Goal: Task Accomplishment & Management: Use online tool/utility

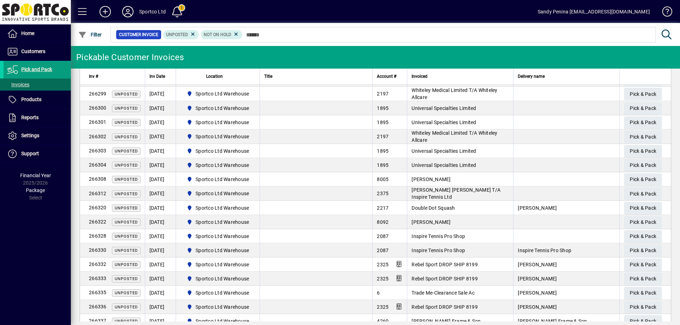
scroll to position [434, 0]
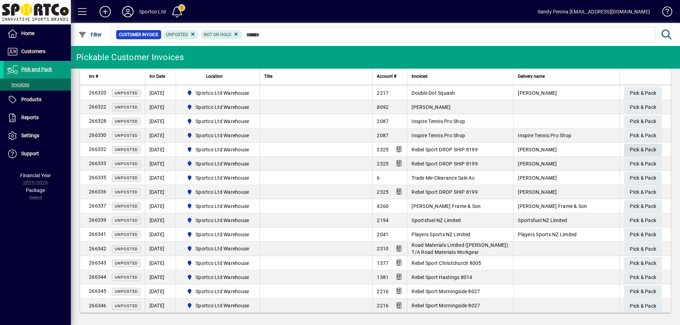
click at [629, 147] on span "Pick & Pack" at bounding box center [642, 150] width 27 height 12
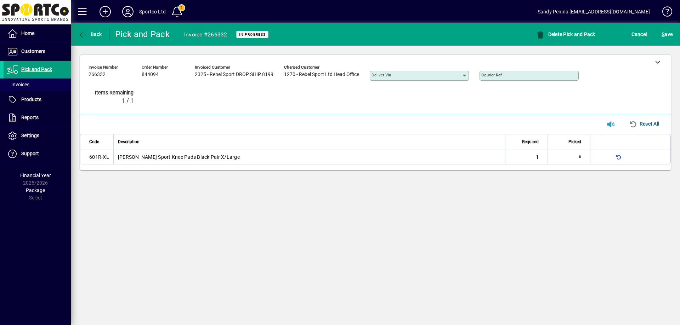
type input "*"
click at [670, 30] on span "S ave" at bounding box center [666, 34] width 11 height 11
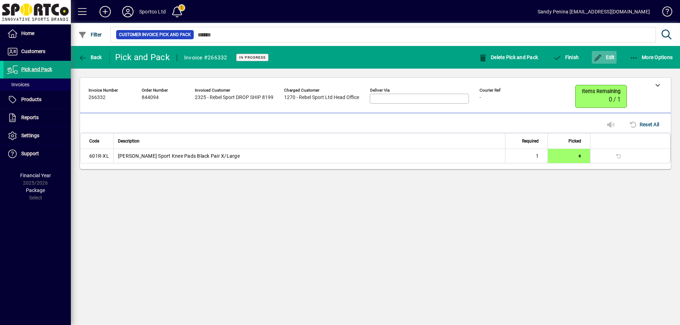
click at [598, 57] on icon "button" at bounding box center [597, 58] width 9 height 7
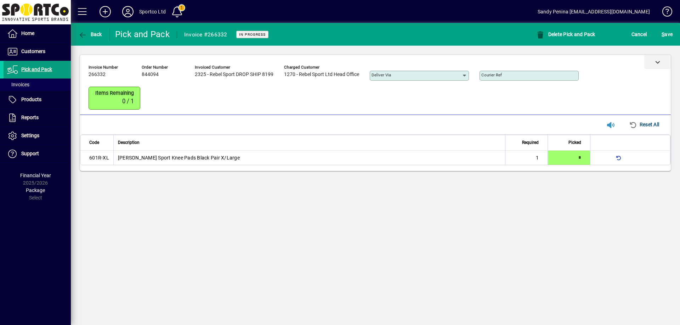
click at [665, 62] on div at bounding box center [657, 62] width 27 height 14
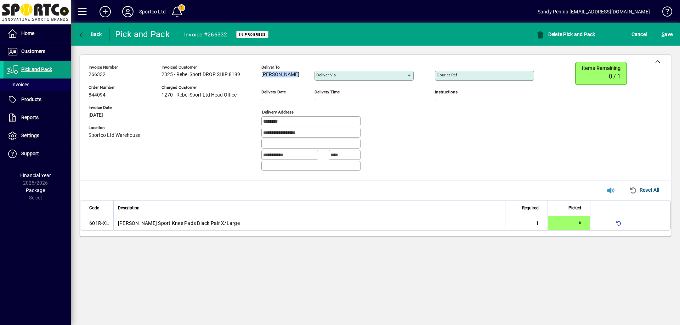
drag, startPoint x: 261, startPoint y: 76, endPoint x: 291, endPoint y: 86, distance: 31.7
click at [291, 86] on div "**********" at bounding box center [317, 119] width 456 height 115
copy span "Kelly Waugh"
drag, startPoint x: 312, startPoint y: 135, endPoint x: 241, endPoint y: 124, distance: 71.6
click at [241, 124] on div "**********" at bounding box center [317, 119] width 456 height 115
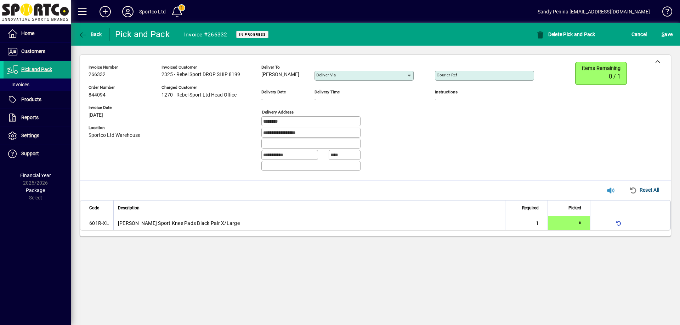
drag, startPoint x: 496, startPoint y: 86, endPoint x: 491, endPoint y: 80, distance: 8.2
click at [493, 83] on div at bounding box center [484, 85] width 99 height 8
click at [487, 76] on input "Courier Ref" at bounding box center [485, 76] width 97 height 6
paste input "**********"
type input "**********"
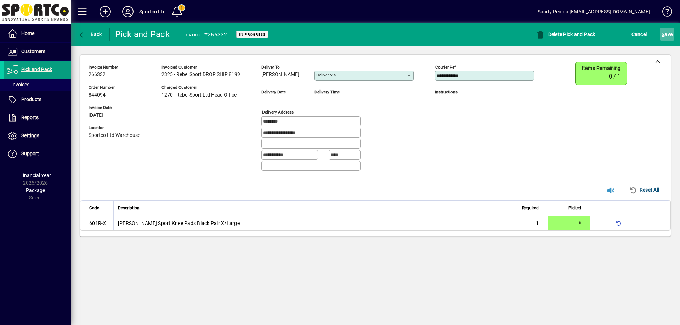
click at [667, 36] on span "S ave" at bounding box center [666, 34] width 11 height 11
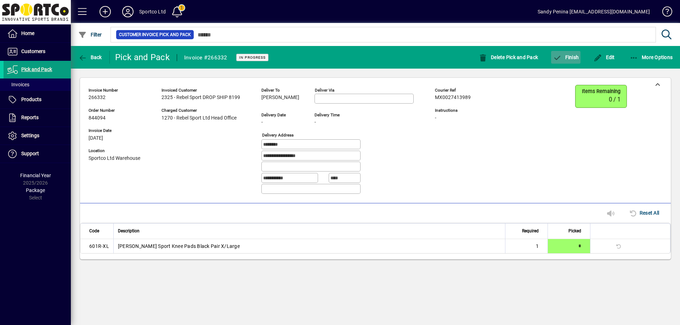
click at [563, 57] on span "Finish" at bounding box center [566, 58] width 26 height 6
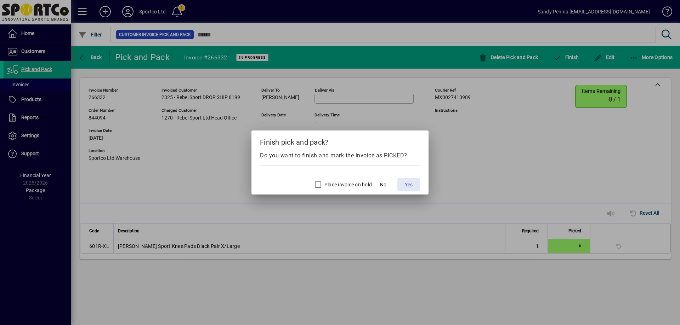
click at [405, 186] on span "Yes" at bounding box center [409, 184] width 8 height 7
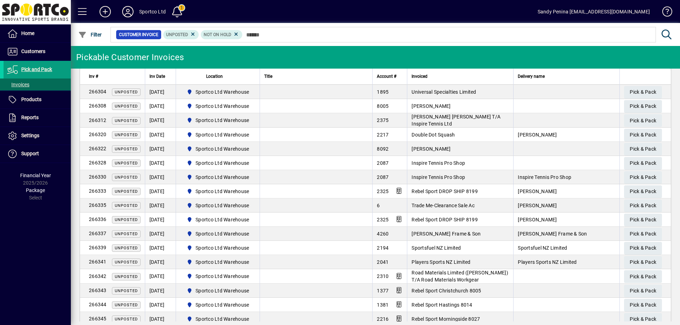
scroll to position [420, 0]
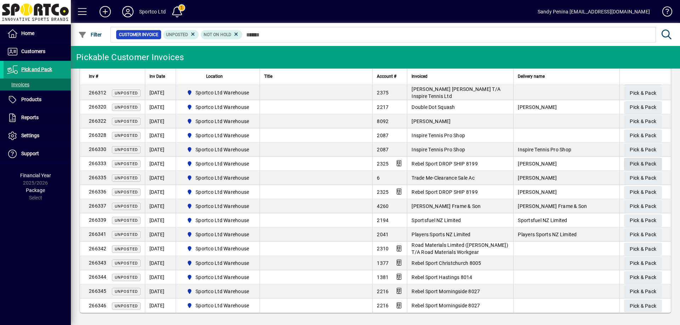
click at [631, 163] on span "Pick & Pack" at bounding box center [642, 164] width 27 height 12
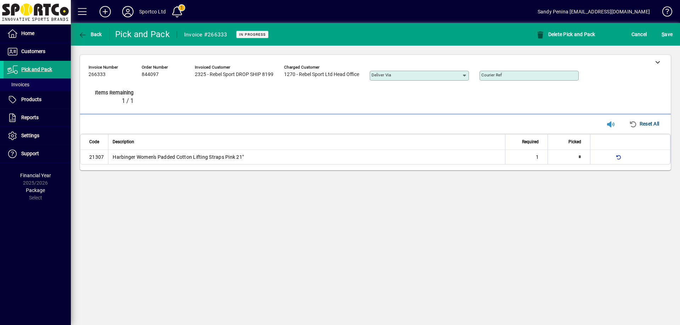
type input "*"
click at [664, 39] on span "S ave" at bounding box center [666, 34] width 11 height 11
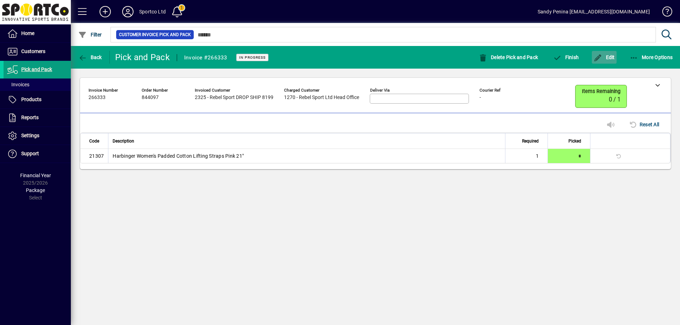
click at [607, 59] on span "Edit" at bounding box center [603, 58] width 21 height 6
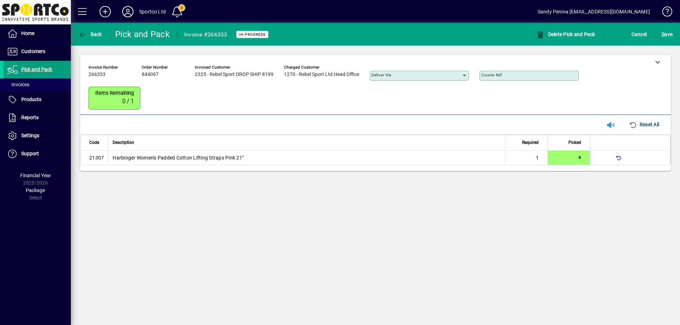
drag, startPoint x: 496, startPoint y: 69, endPoint x: 470, endPoint y: 82, distance: 29.6
click at [490, 73] on div "**********" at bounding box center [375, 85] width 591 height 60
click at [496, 74] on mat-label "Courier Ref" at bounding box center [491, 75] width 21 height 5
click at [496, 74] on input "Courier Ref" at bounding box center [529, 76] width 97 height 6
paste input "**********"
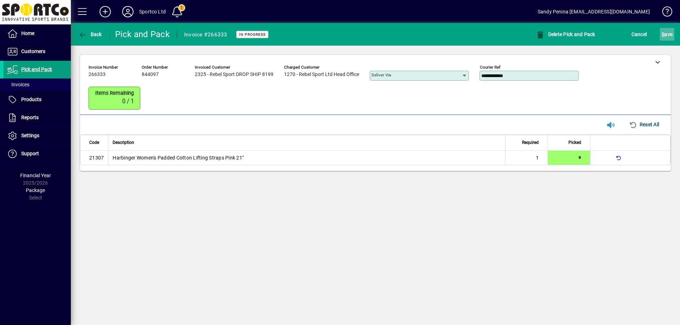
type input "**********"
click at [672, 35] on span "submit" at bounding box center [667, 34] width 15 height 17
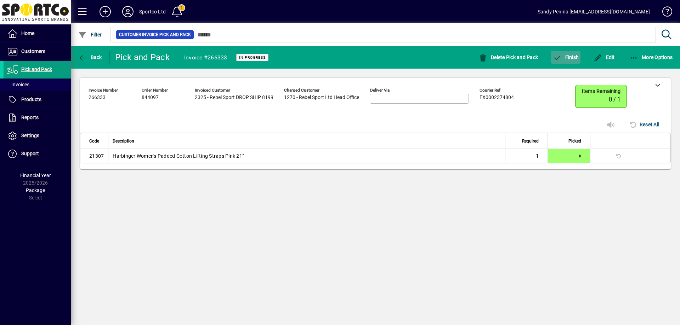
click at [573, 61] on span "button" at bounding box center [565, 57] width 29 height 17
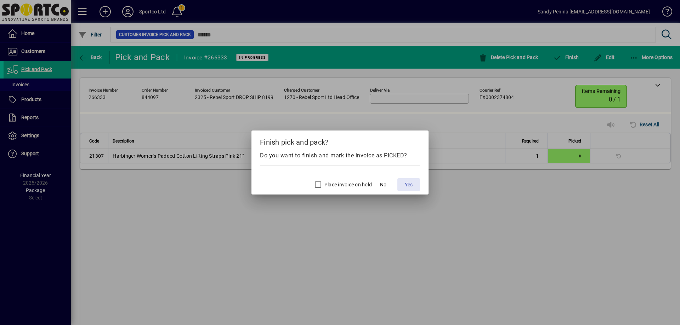
click at [409, 184] on span "Yes" at bounding box center [409, 184] width 8 height 7
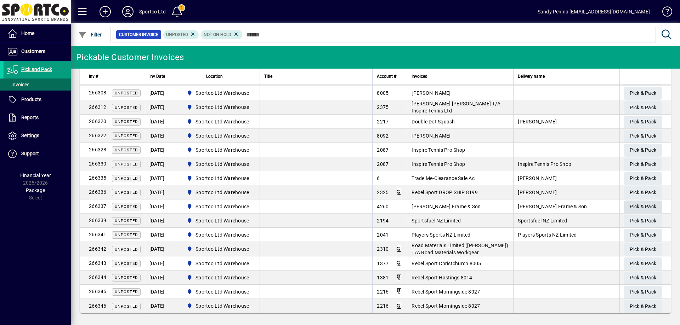
scroll to position [405, 0]
click at [629, 190] on span "Pick & Pack" at bounding box center [642, 193] width 27 height 12
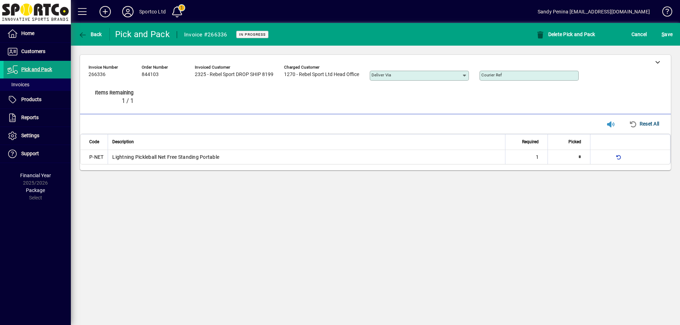
type input "*"
click at [670, 33] on span "S ave" at bounding box center [666, 34] width 11 height 11
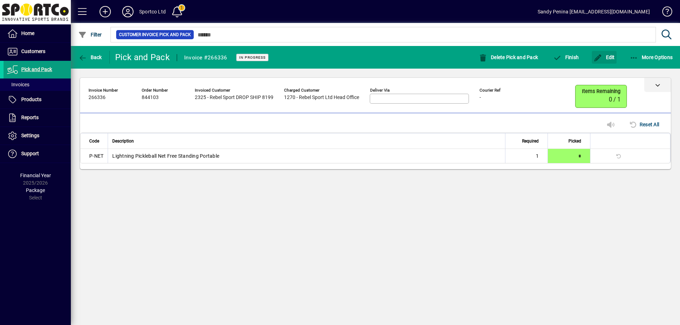
drag, startPoint x: 598, startPoint y: 59, endPoint x: 662, endPoint y: 85, distance: 69.3
click at [598, 59] on icon "button" at bounding box center [597, 58] width 9 height 7
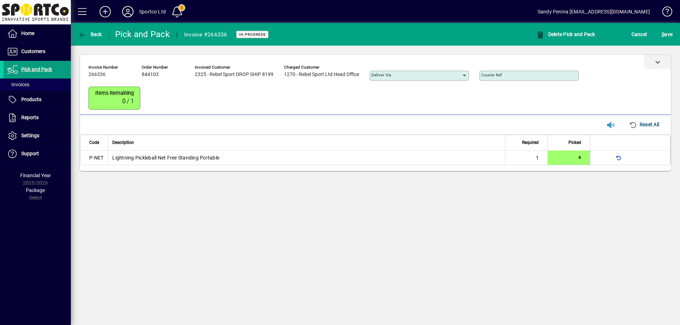
click at [653, 68] on div at bounding box center [657, 62] width 27 height 14
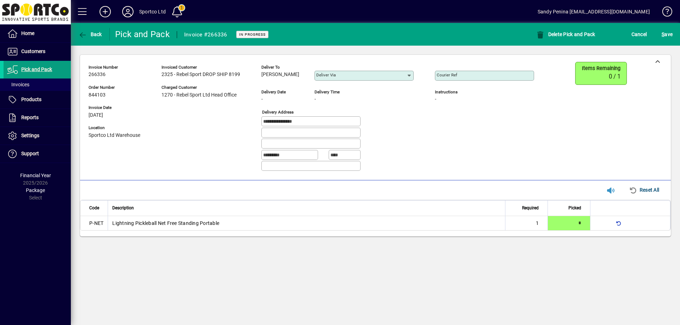
drag, startPoint x: 261, startPoint y: 73, endPoint x: 283, endPoint y: 76, distance: 22.1
click at [302, 79] on div "**********" at bounding box center [317, 119] width 456 height 115
copy span "Bella Cranefield"
drag, startPoint x: 321, startPoint y: 124, endPoint x: 223, endPoint y: 137, distance: 99.3
click at [223, 137] on div "**********" at bounding box center [317, 119] width 456 height 115
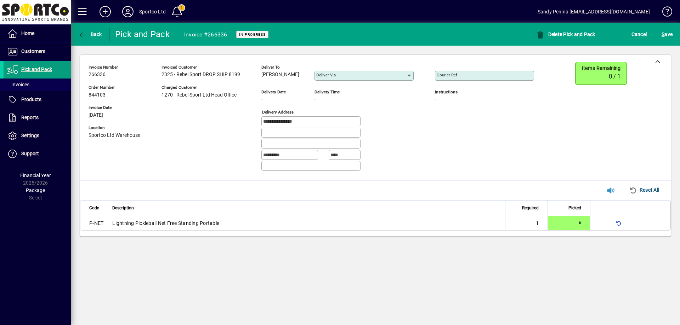
click at [480, 74] on input "Courier Ref" at bounding box center [485, 76] width 97 height 6
paste input "**********"
type input "**********"
click at [666, 34] on span "S ave" at bounding box center [666, 34] width 11 height 11
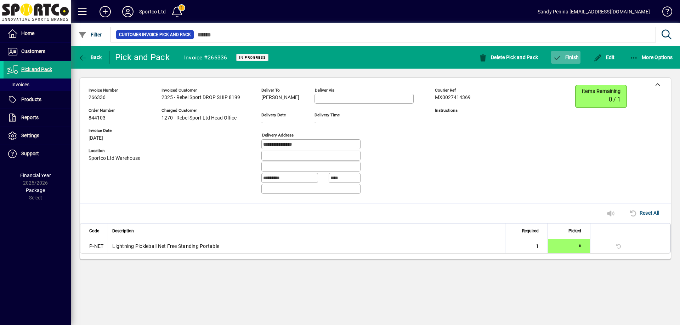
click at [577, 59] on span "Finish" at bounding box center [566, 58] width 26 height 6
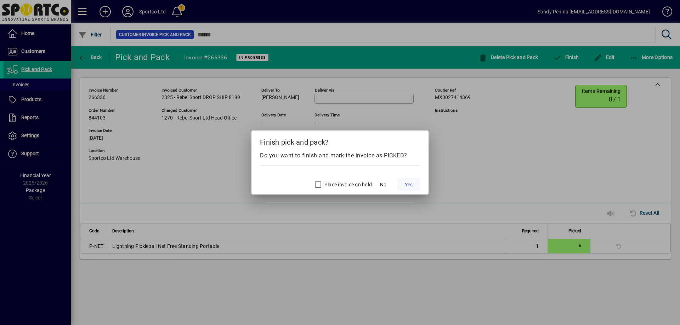
click at [412, 188] on span "Yes" at bounding box center [409, 184] width 8 height 7
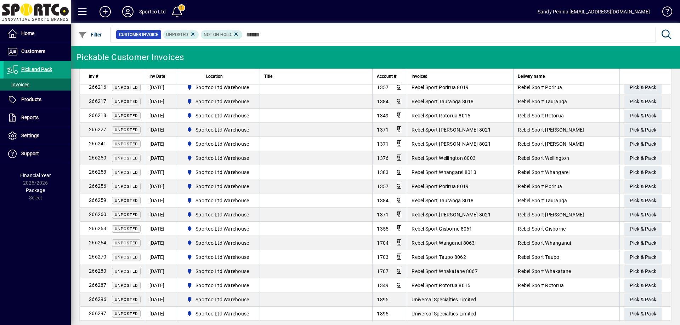
scroll to position [71, 0]
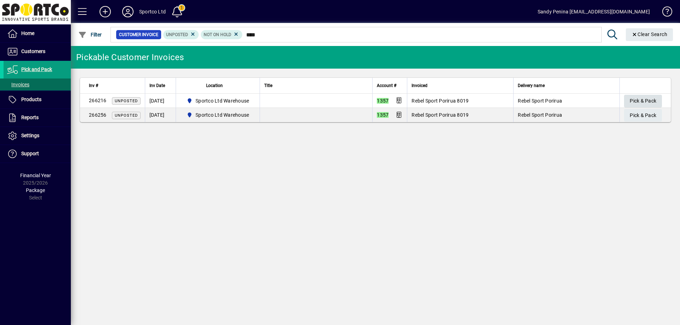
type input "****"
click at [645, 101] on span "Pick & Pack" at bounding box center [642, 101] width 27 height 12
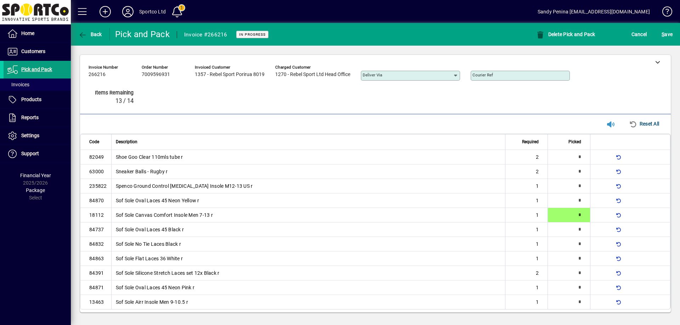
type input "*"
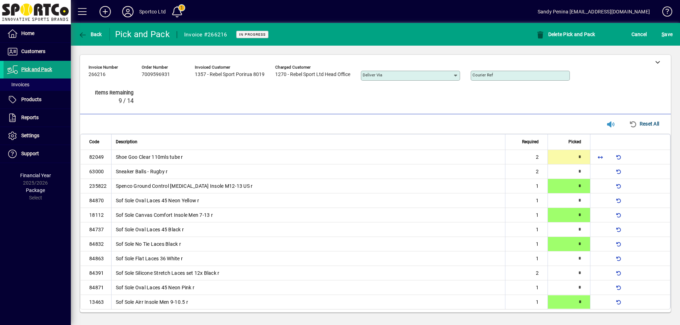
type input "*"
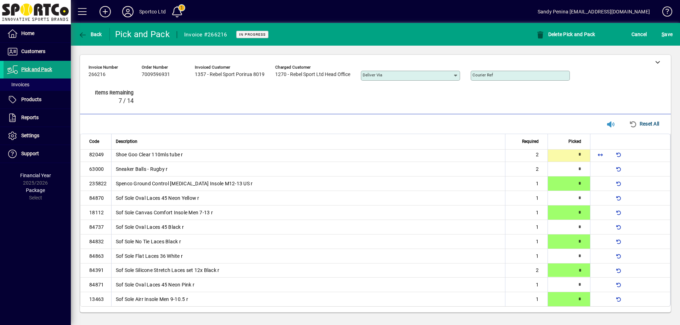
type input "*"
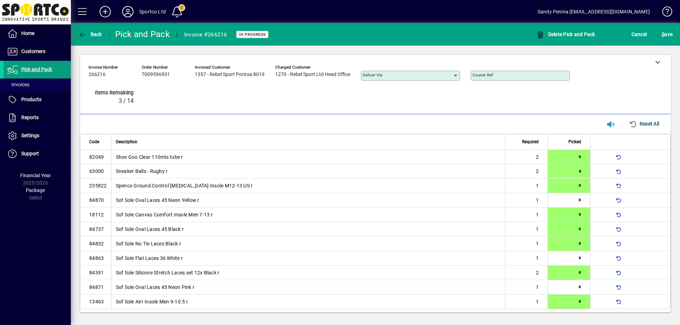
type input "*"
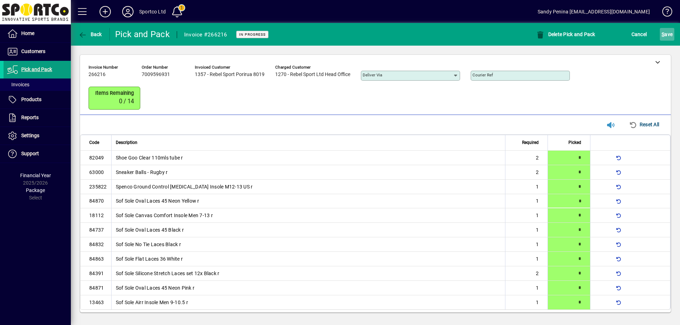
drag, startPoint x: 677, startPoint y: 40, endPoint x: 670, endPoint y: 36, distance: 8.4
click at [673, 37] on div "S ave" at bounding box center [667, 34] width 26 height 13
click at [668, 36] on span "S ave" at bounding box center [666, 34] width 11 height 11
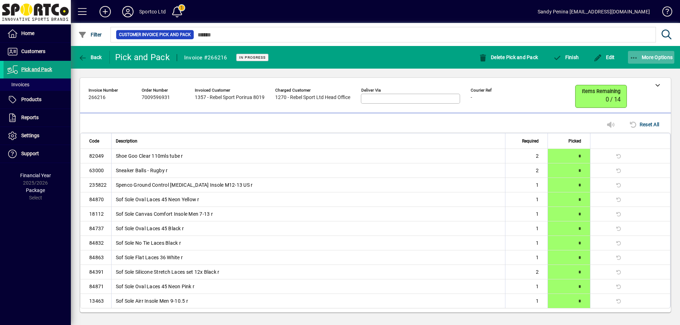
click at [631, 61] on icon "button" at bounding box center [633, 58] width 9 height 7
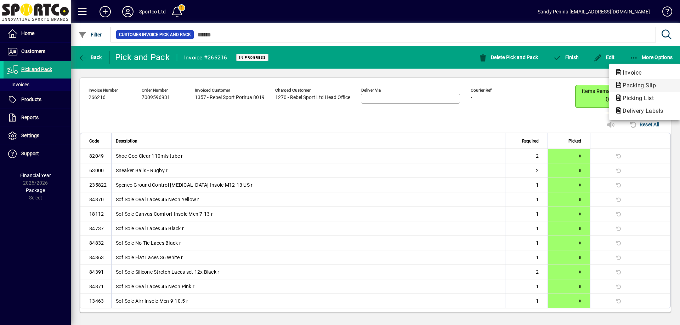
click at [635, 85] on span "Packing Slip" at bounding box center [637, 85] width 45 height 7
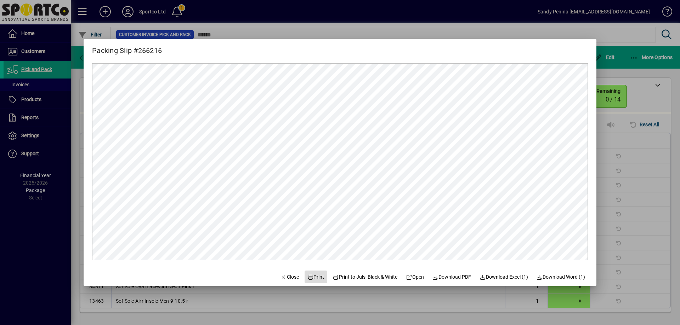
click at [319, 275] on span at bounding box center [315, 277] width 23 height 17
click at [285, 279] on span "Close" at bounding box center [289, 277] width 18 height 7
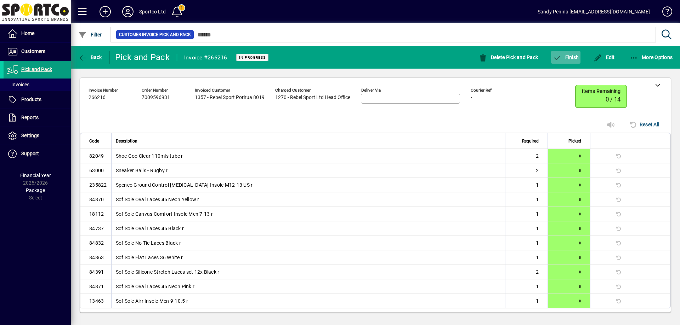
click at [560, 58] on icon "button" at bounding box center [557, 58] width 9 height 7
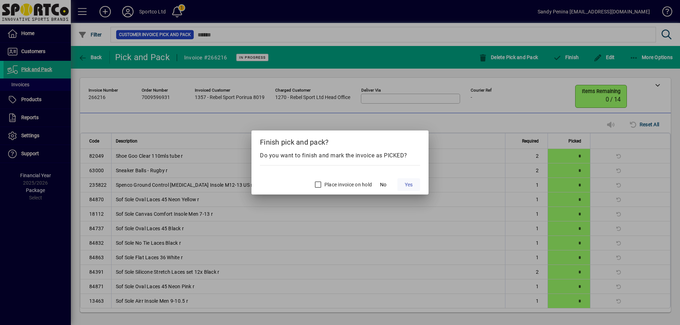
click at [414, 187] on span at bounding box center [408, 184] width 23 height 17
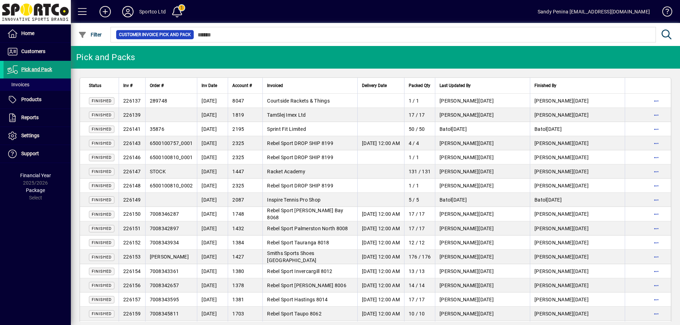
click at [40, 68] on span "Pick and Pack" at bounding box center [36, 70] width 31 height 6
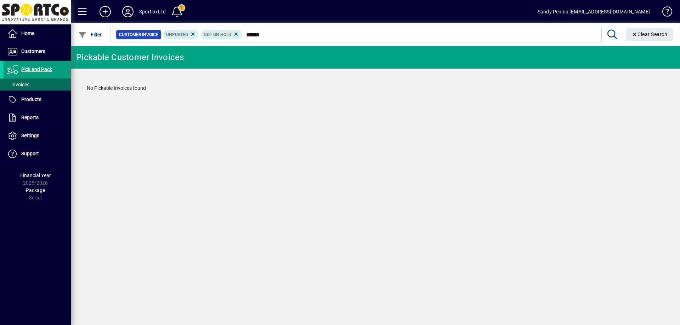
type input "******"
drag, startPoint x: 285, startPoint y: 42, endPoint x: 184, endPoint y: 45, distance: 100.6
click at [184, 45] on div "Customer Invoice Unposted Not On Hold **** Clear Search" at bounding box center [392, 34] width 567 height 23
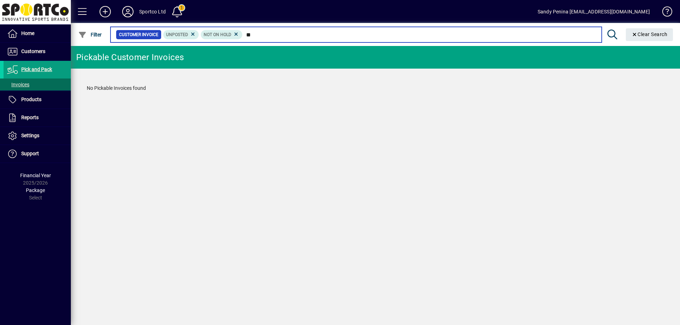
type input "*"
drag, startPoint x: 247, startPoint y: 33, endPoint x: 251, endPoint y: 35, distance: 4.6
click at [248, 33] on input "****" at bounding box center [419, 35] width 353 height 10
click at [251, 35] on input "****" at bounding box center [419, 35] width 353 height 10
type input "****"
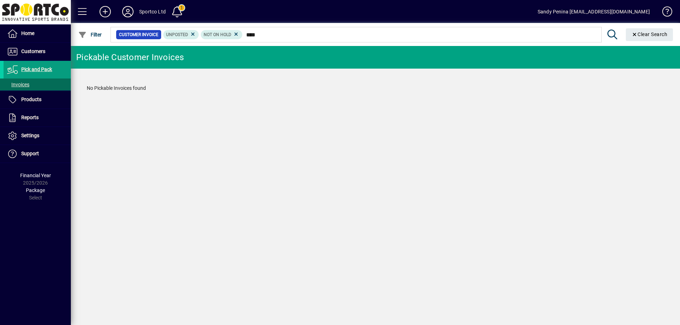
drag, startPoint x: 317, startPoint y: 39, endPoint x: 167, endPoint y: 43, distance: 149.8
click at [167, 43] on div "Customer Invoice Unposted Not On Hold ****" at bounding box center [355, 34] width 492 height 18
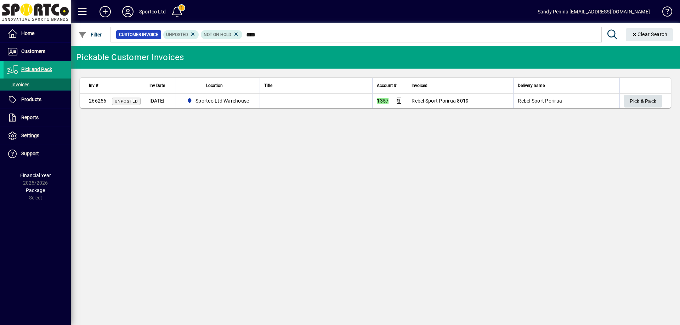
type input "****"
click at [643, 101] on span "Pick & Pack" at bounding box center [642, 102] width 27 height 12
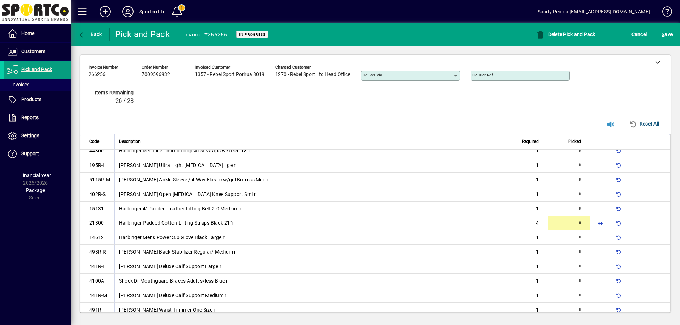
scroll to position [109, 0]
type input "*"
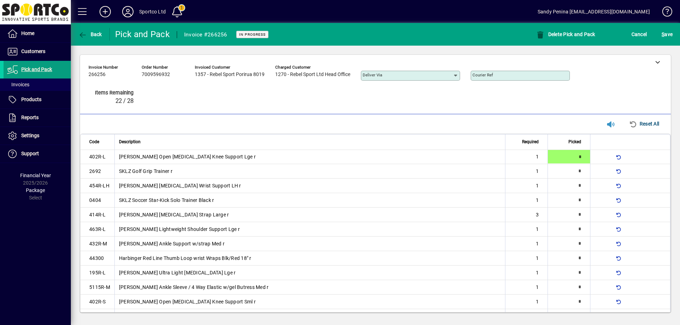
type input "*"
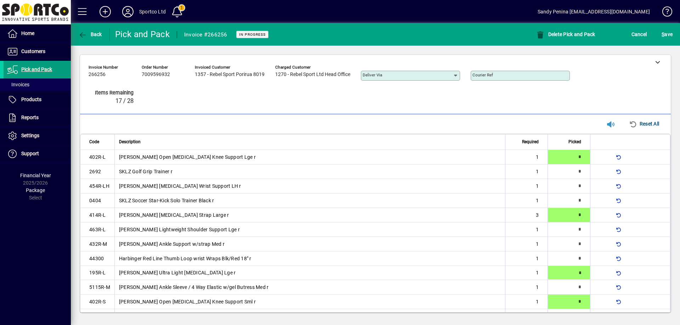
type input "*"
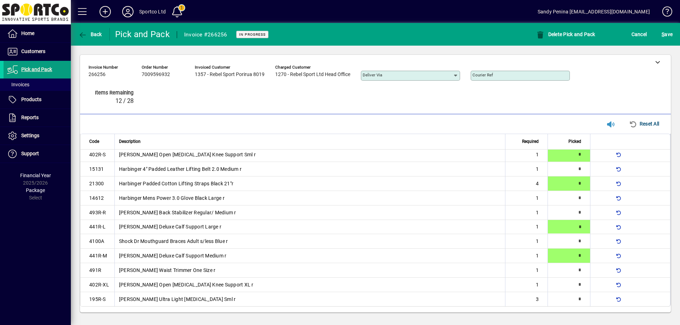
type input "*"
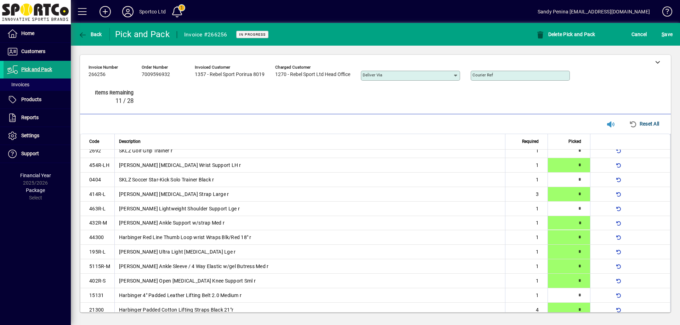
scroll to position [148, 0]
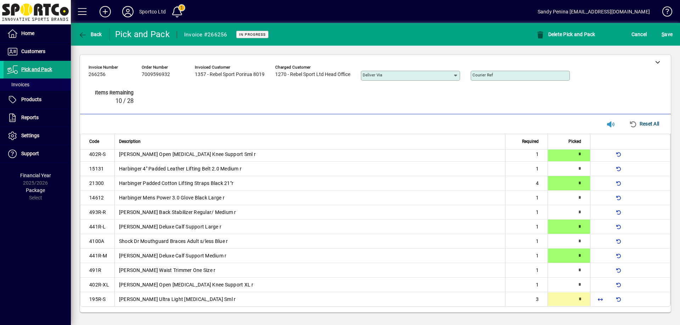
type input "*"
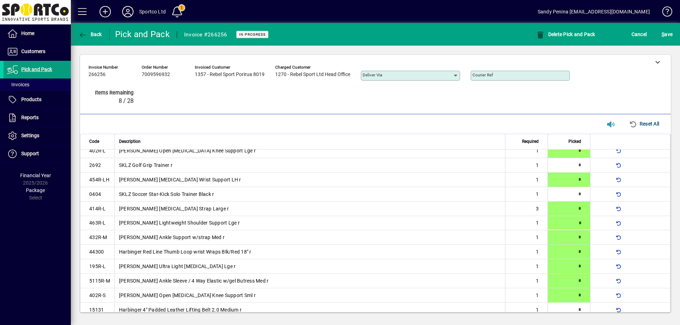
type input "*"
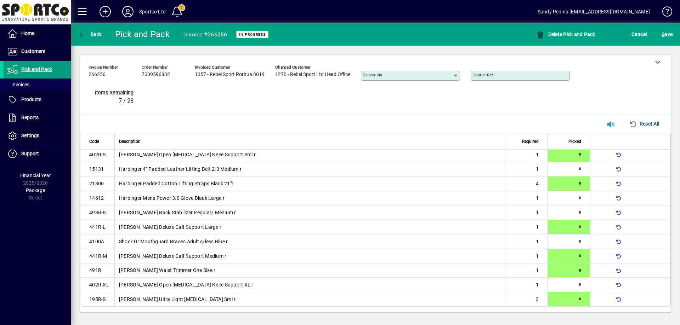
type input "*"
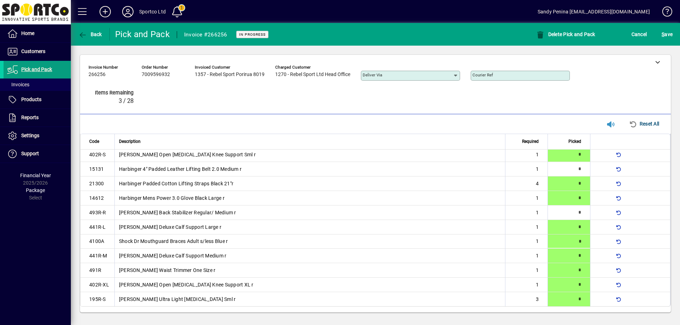
type input "*"
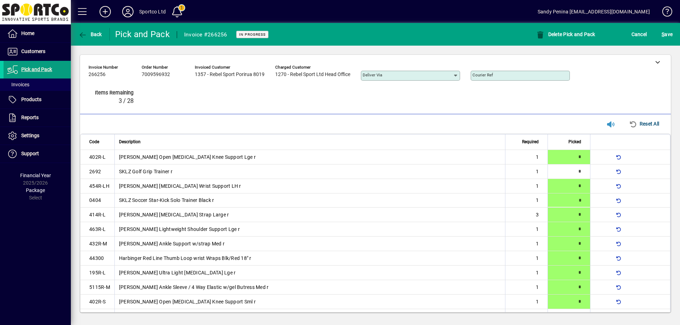
type input "*"
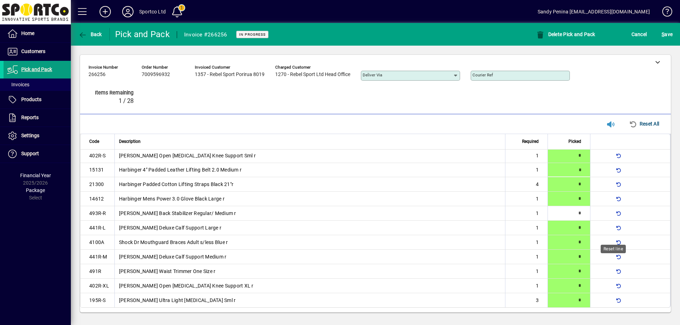
scroll to position [148, 0]
click at [673, 35] on span "submit" at bounding box center [667, 34] width 15 height 17
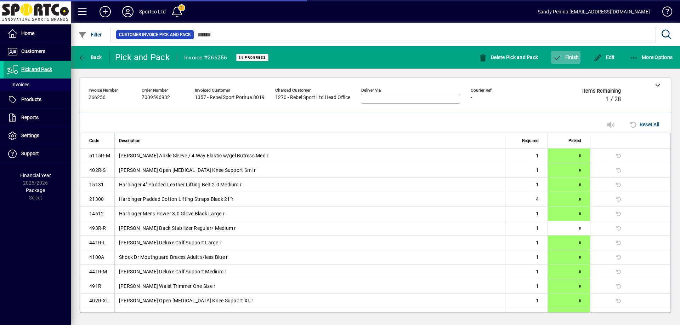
scroll to position [144, 0]
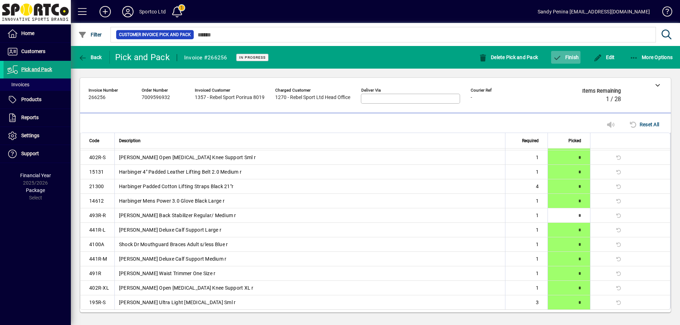
click at [576, 56] on span "Finish" at bounding box center [566, 58] width 26 height 6
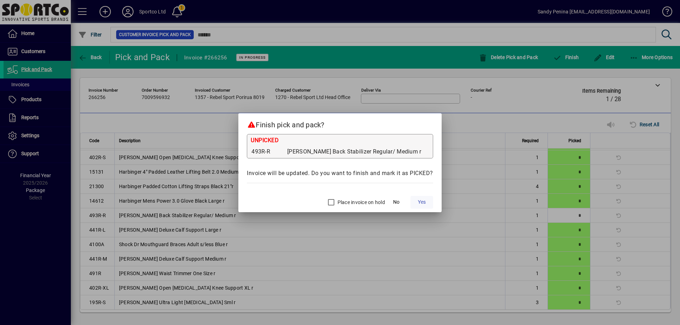
click at [423, 201] on span "Yes" at bounding box center [422, 202] width 8 height 7
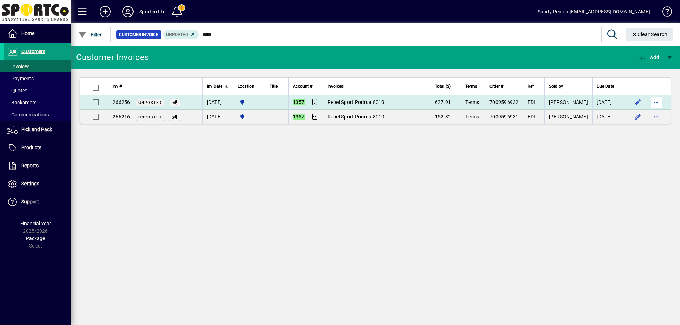
type input "****"
click at [661, 100] on span "button" at bounding box center [656, 102] width 17 height 17
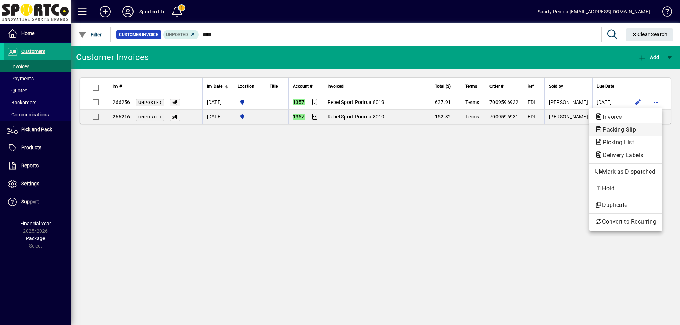
click at [648, 130] on span "Packing Slip" at bounding box center [625, 130] width 61 height 8
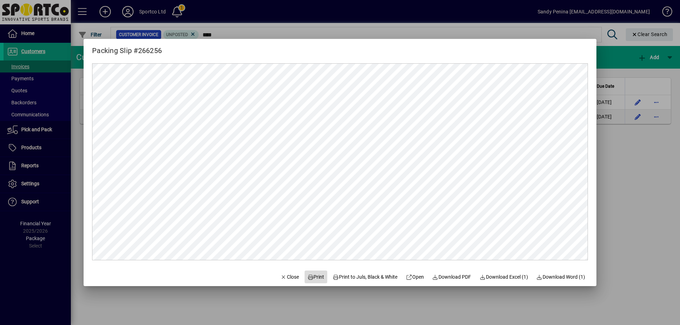
click at [311, 279] on span "Print" at bounding box center [315, 277] width 17 height 7
click at [284, 278] on span "Close" at bounding box center [289, 277] width 18 height 7
